Goal: Information Seeking & Learning: Learn about a topic

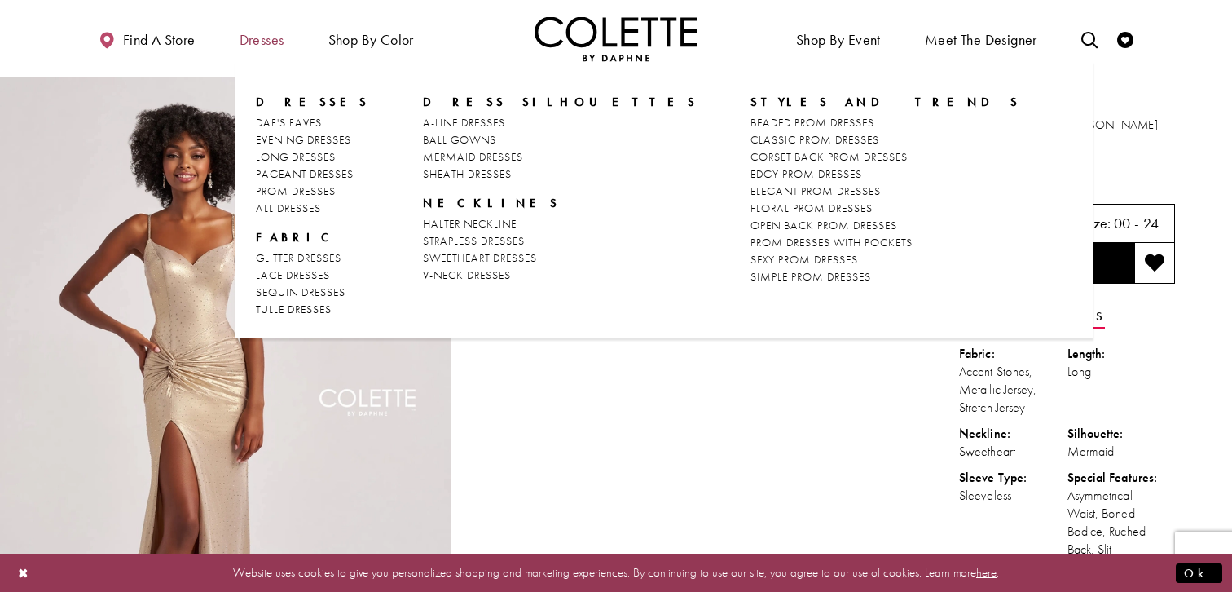
click at [267, 37] on span "Dresses" at bounding box center [262, 40] width 45 height 16
click at [267, 38] on span "Dresses" at bounding box center [262, 40] width 45 height 16
click at [283, 102] on span "Dresses" at bounding box center [313, 102] width 114 height 16
click at [306, 204] on span "ALL DRESSES" at bounding box center [288, 207] width 65 height 15
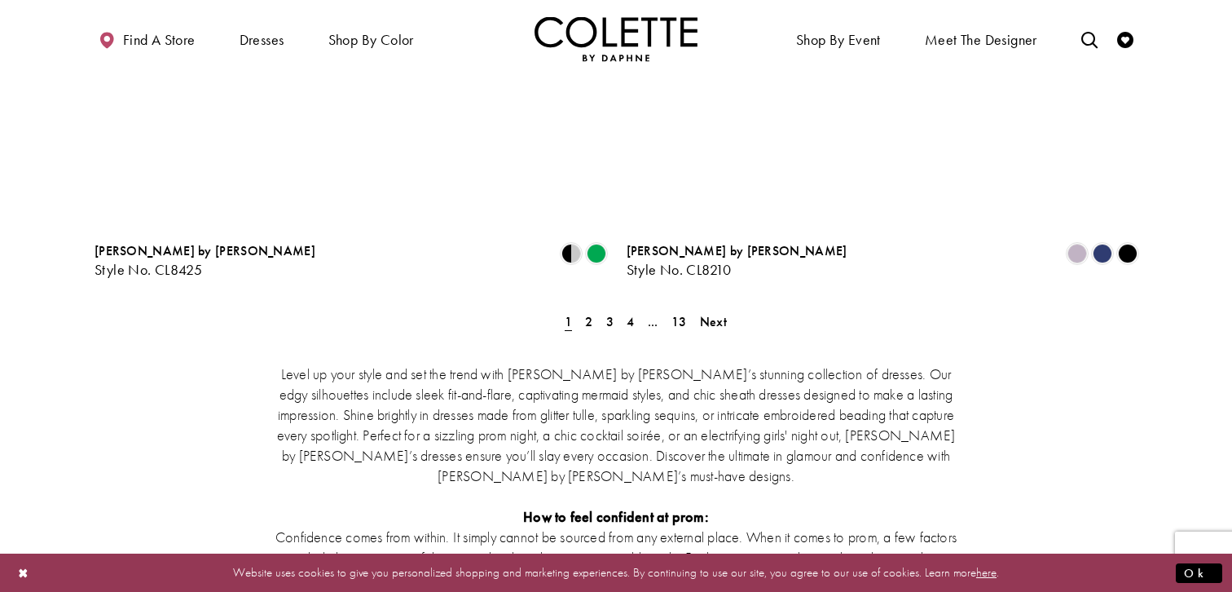
scroll to position [2975, 0]
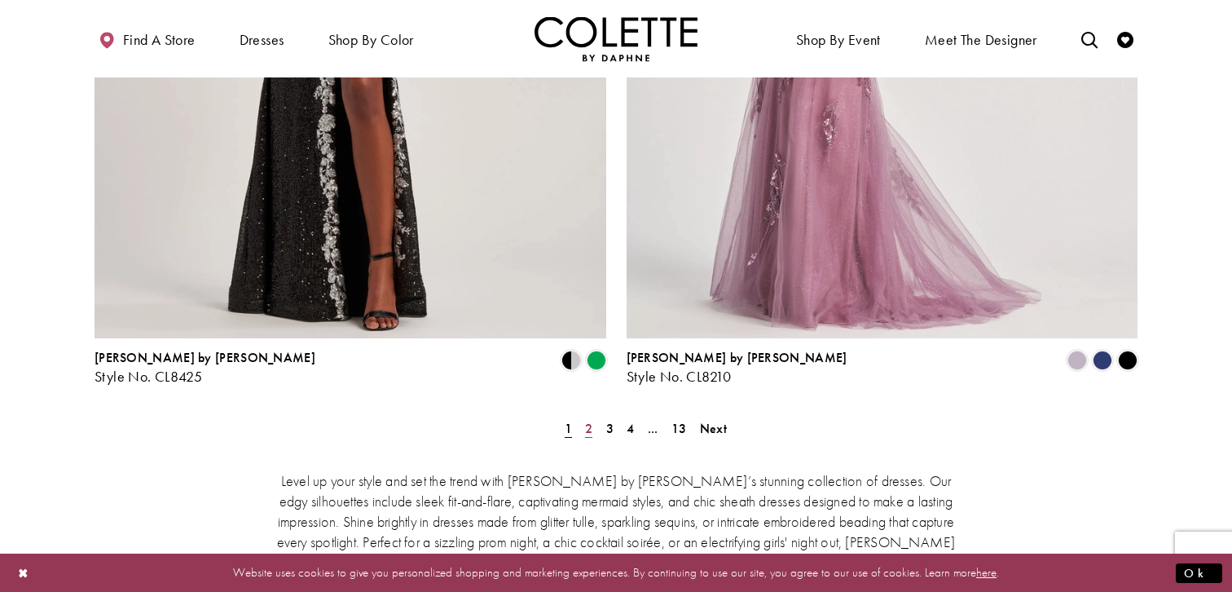
click at [590, 420] on span "2" at bounding box center [588, 428] width 7 height 17
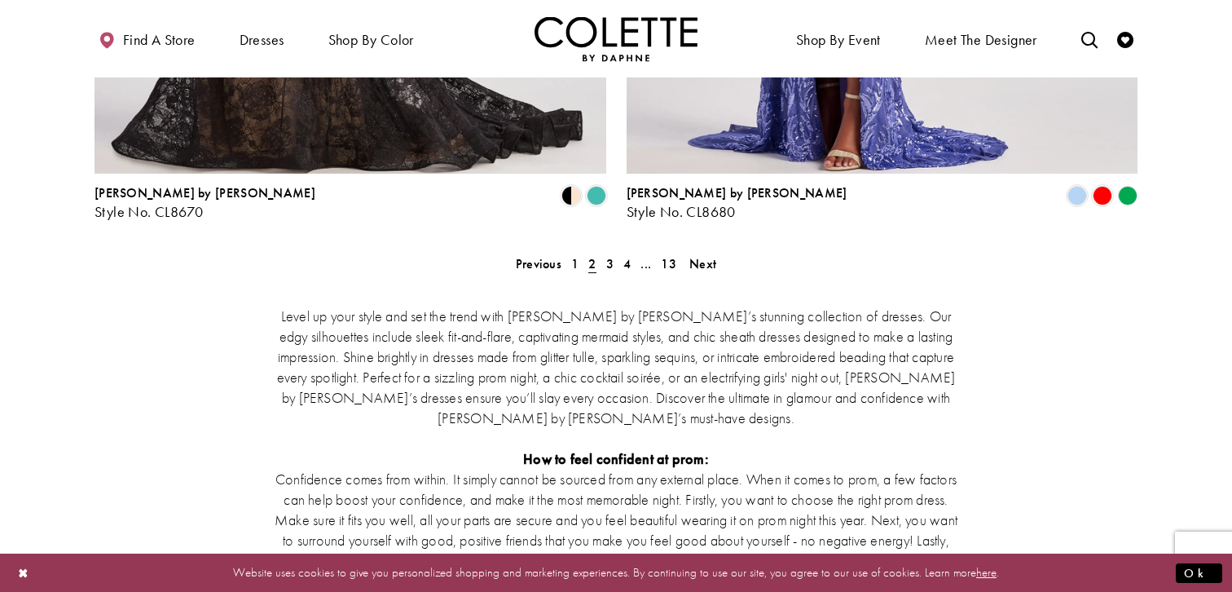
scroll to position [2999, 0]
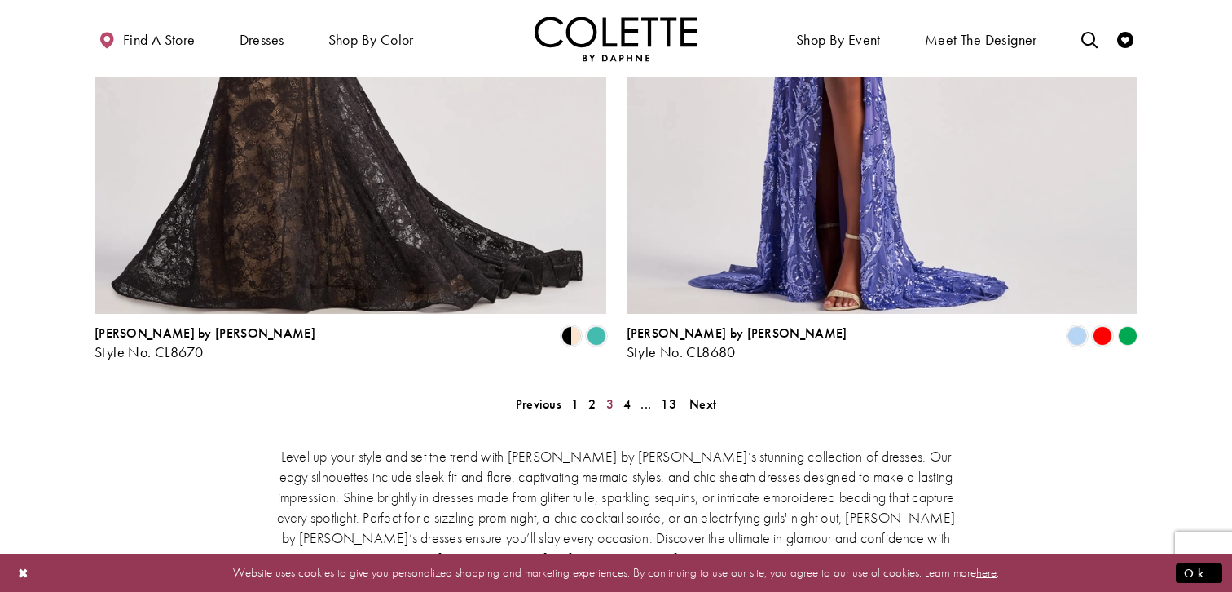
click at [606, 395] on span "3" at bounding box center [609, 403] width 7 height 17
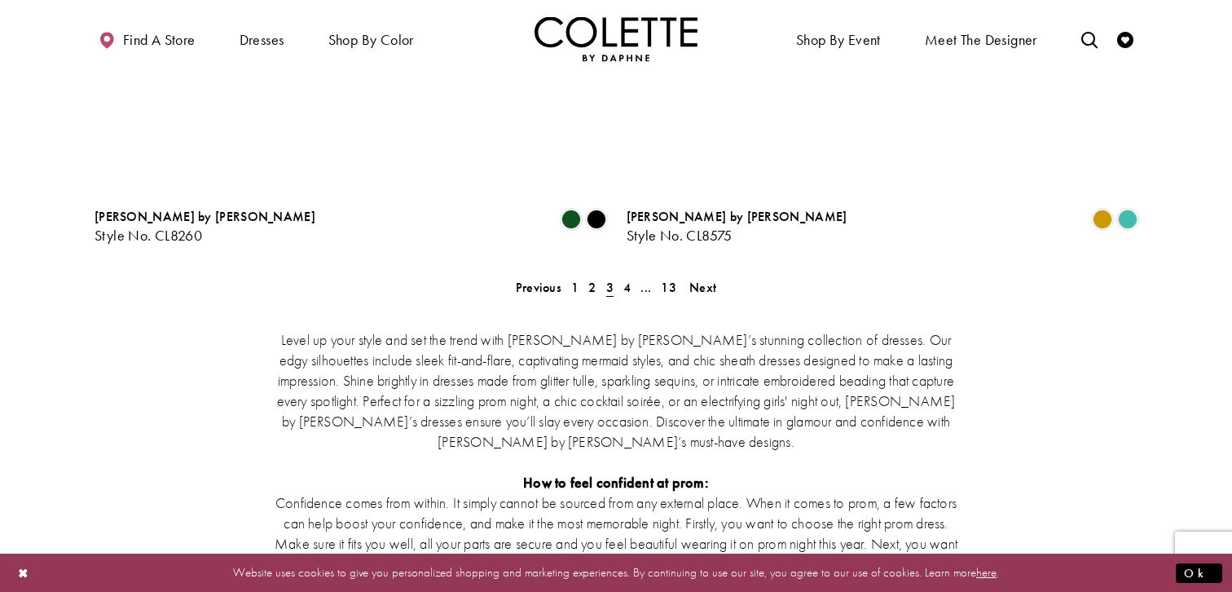
scroll to position [3046, 0]
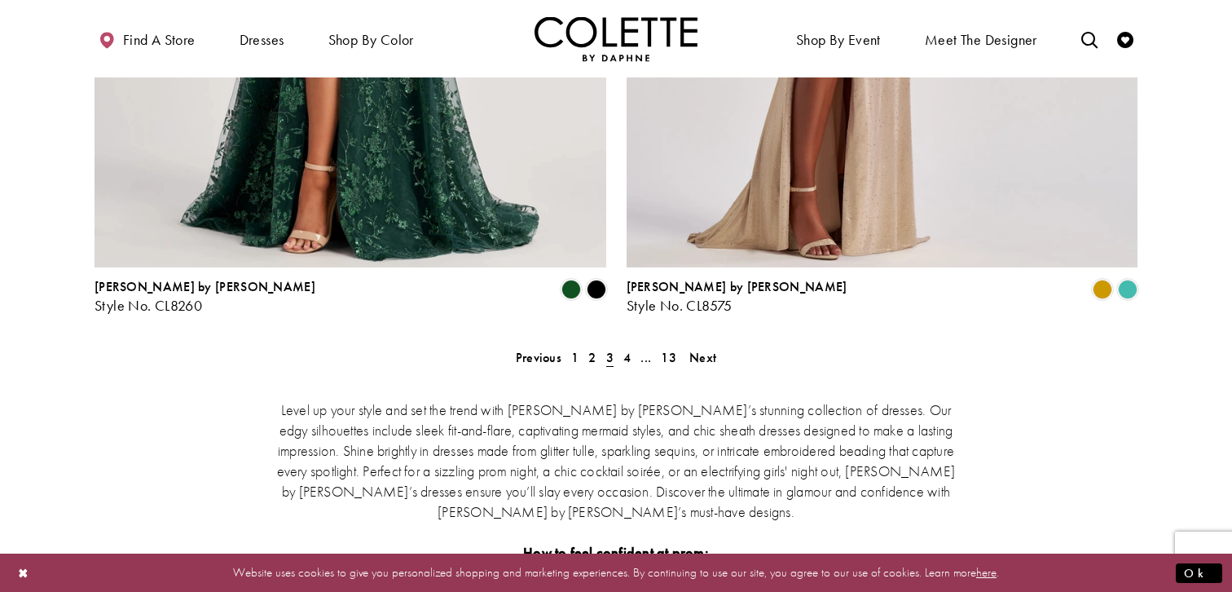
click at [628, 349] on span "4" at bounding box center [626, 357] width 7 height 17
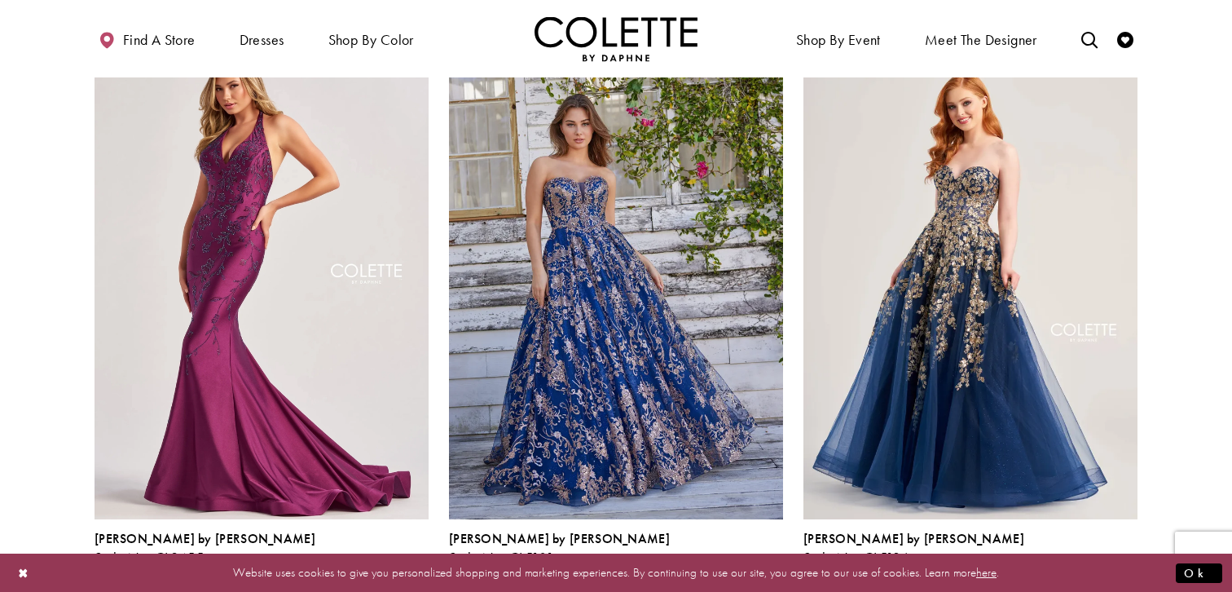
scroll to position [1937, 0]
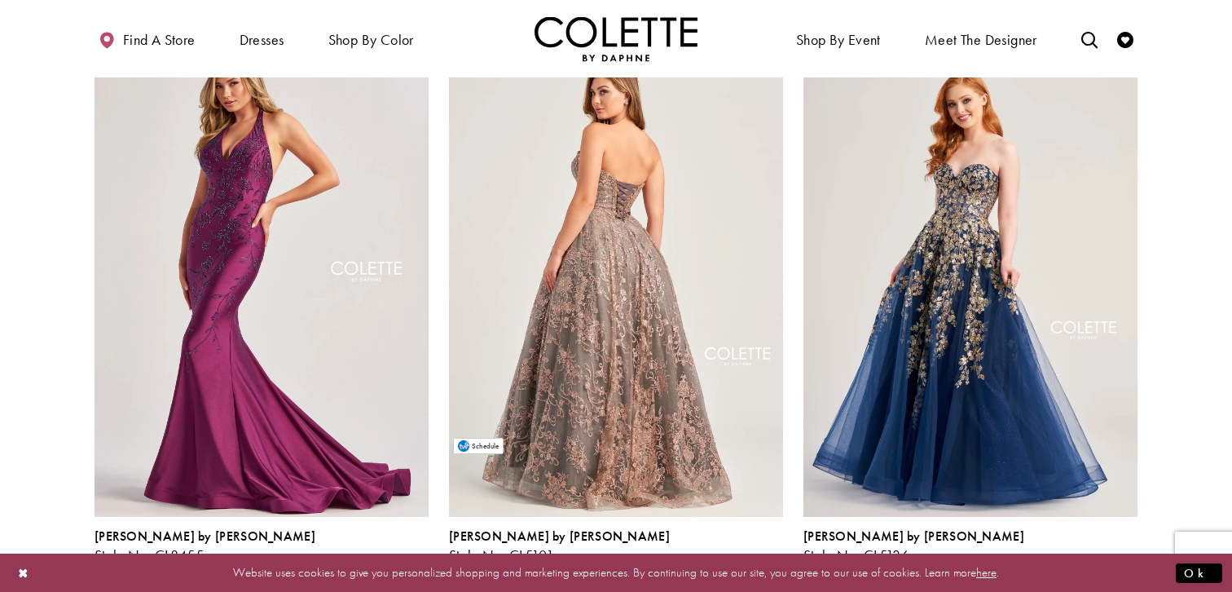
click at [676, 311] on img "Visit Colette by Daphne Style No. CL5101 Page" at bounding box center [616, 274] width 334 height 486
